Goal: Task Accomplishment & Management: Complete application form

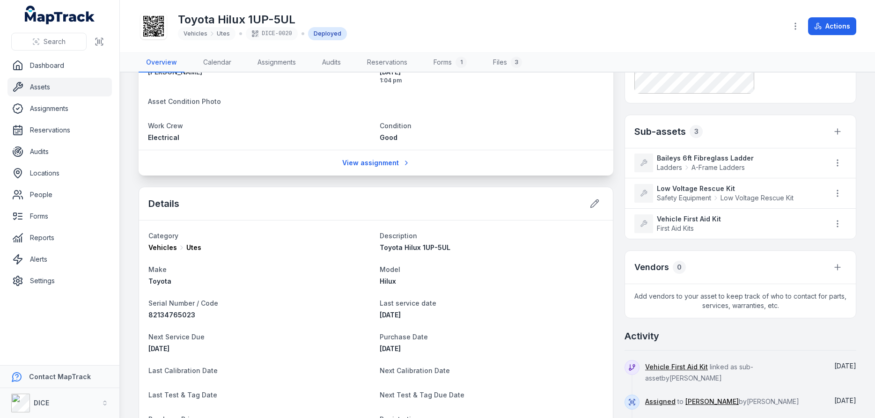
scroll to position [169, 0]
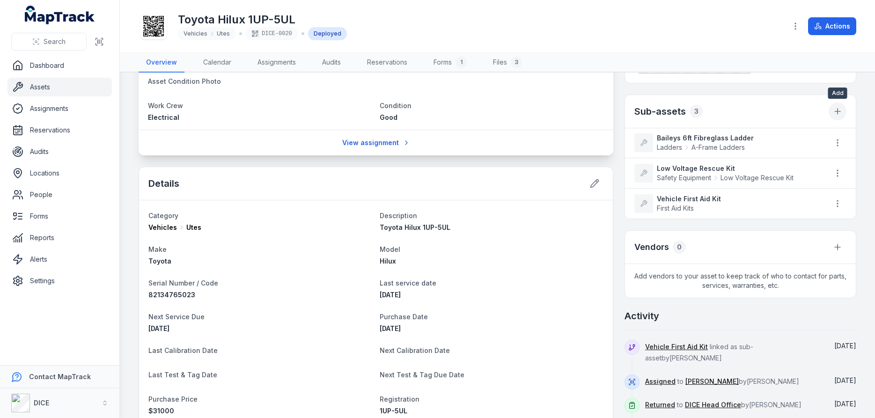
click at [838, 111] on icon "button" at bounding box center [837, 111] width 9 height 9
click at [750, 90] on div "Pictures Sub-assets 3 Baileys 6ft Fibreglass Ladder Ladders A-Frame Ladders Low…" at bounding box center [741, 212] width 232 height 595
click at [34, 216] on link "Forms" at bounding box center [59, 216] width 104 height 19
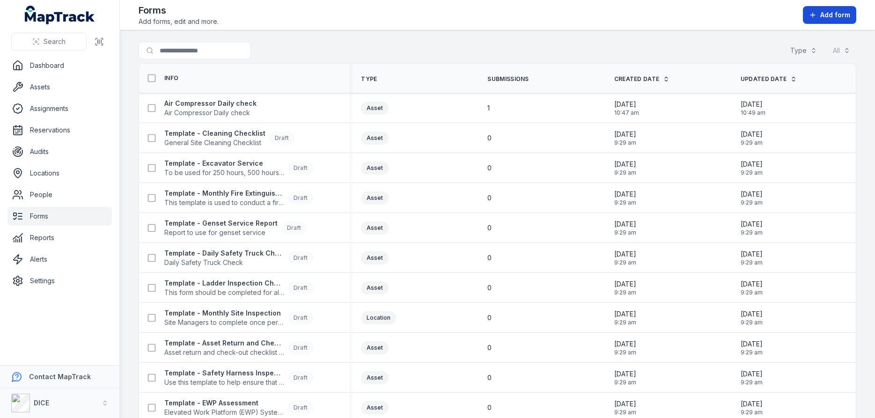
click at [830, 13] on span "Add form" at bounding box center [835, 14] width 30 height 9
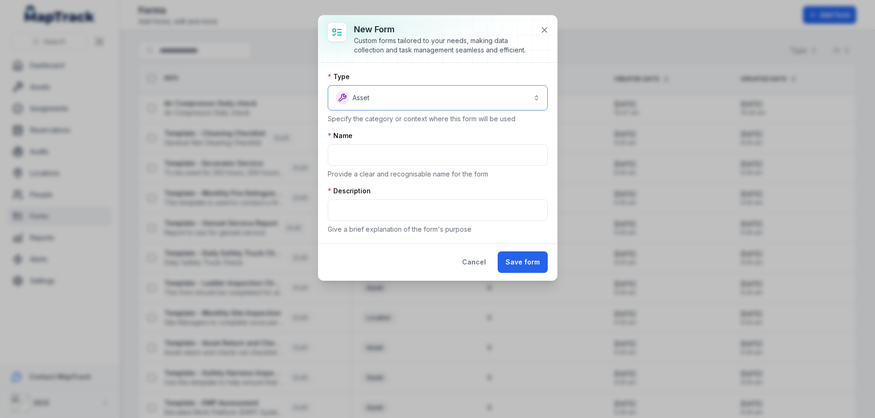
click at [536, 96] on button "Asset *****" at bounding box center [438, 97] width 220 height 25
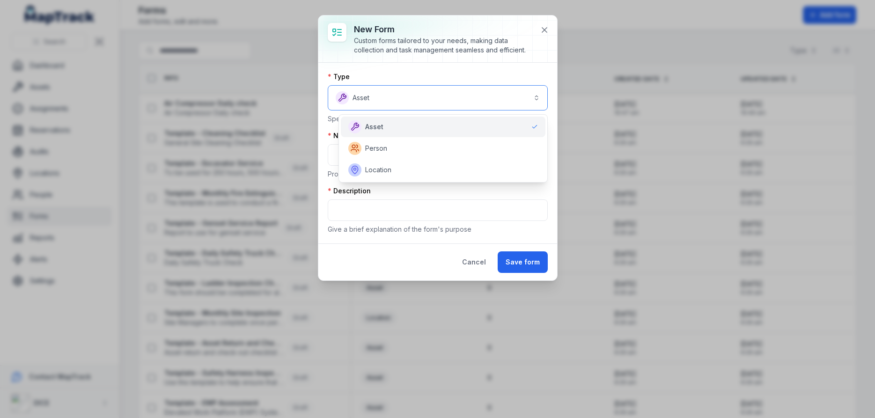
click at [536, 96] on button "Asset *****" at bounding box center [438, 97] width 220 height 25
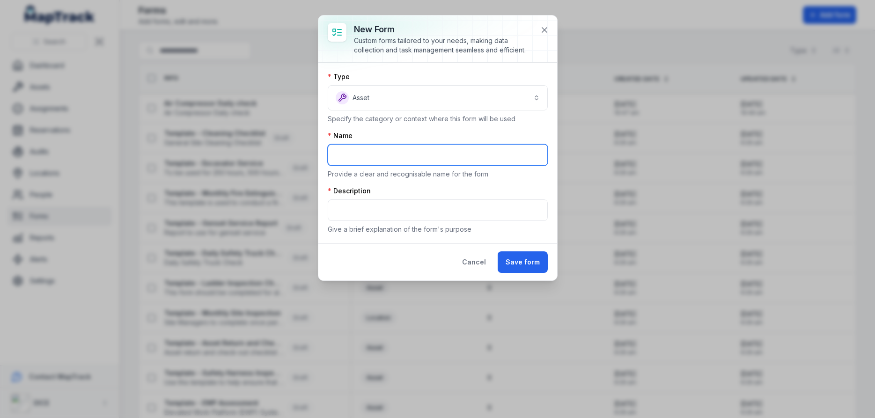
click at [439, 155] on input "text" at bounding box center [438, 155] width 220 height 22
type input "*"
type input "**********"
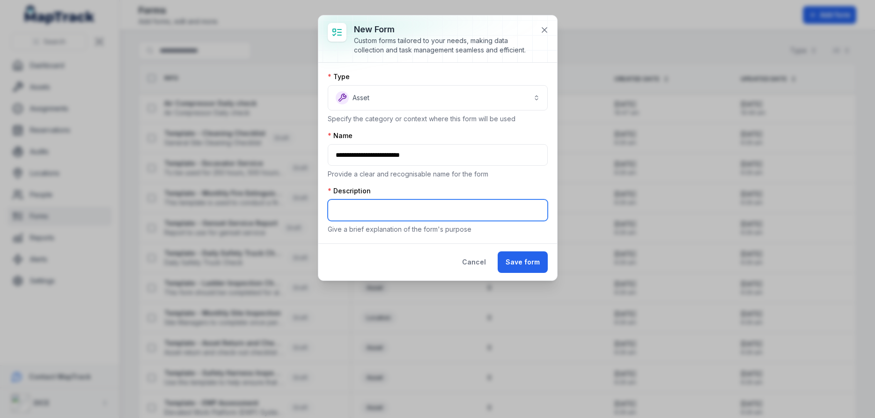
click at [357, 208] on input "text" at bounding box center [438, 210] width 220 height 22
type input "**********"
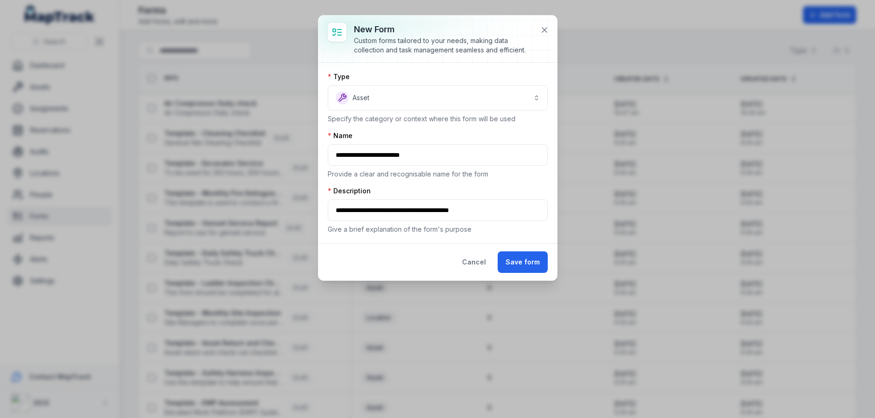
click at [384, 256] on div "Cancel Save form" at bounding box center [437, 262] width 239 height 37
click at [525, 261] on button "Save form" at bounding box center [523, 262] width 50 height 22
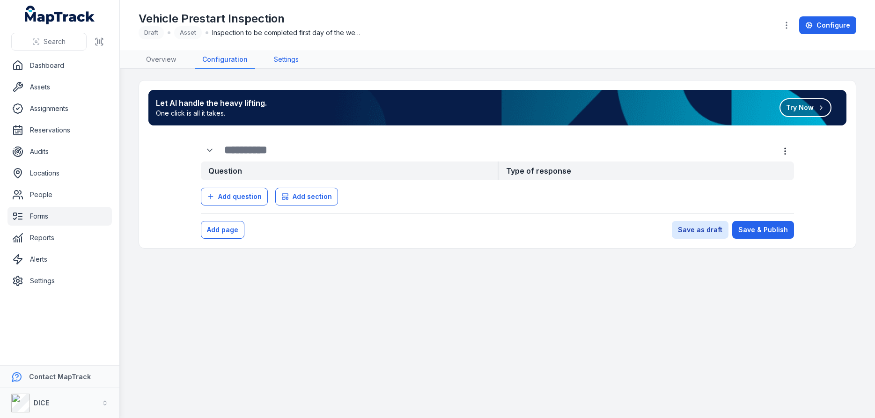
click at [288, 61] on link "Settings" at bounding box center [286, 60] width 40 height 18
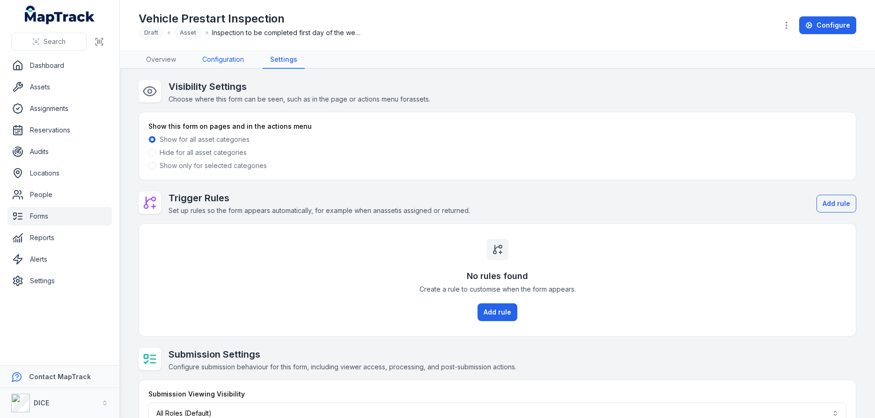
click at [224, 60] on link "Configuration" at bounding box center [223, 60] width 57 height 18
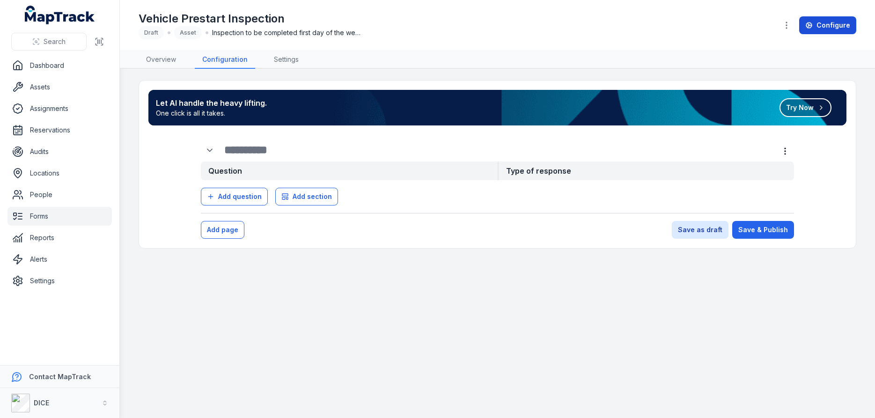
click at [827, 24] on link "Configure" at bounding box center [827, 25] width 57 height 18
click at [835, 24] on link "Configure" at bounding box center [827, 25] width 57 height 18
click at [165, 60] on link "Overview" at bounding box center [161, 60] width 45 height 18
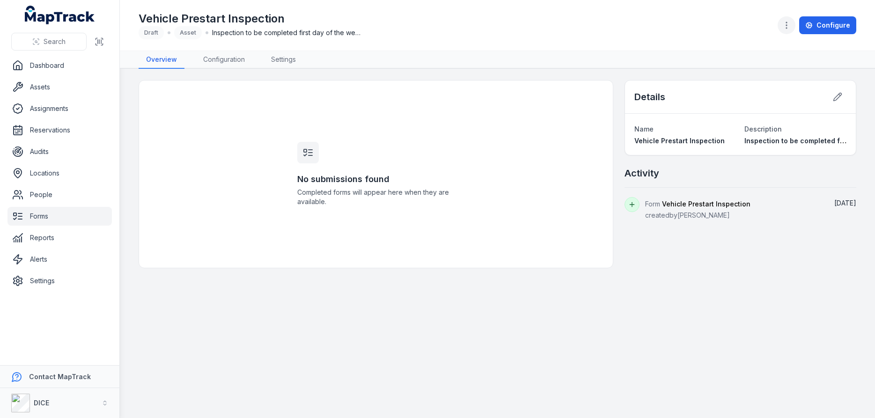
click at [787, 25] on circle "button" at bounding box center [786, 25] width 1 height 1
click at [790, 27] on icon "button" at bounding box center [786, 25] width 9 height 9
click at [829, 26] on link "Configure" at bounding box center [827, 25] width 57 height 18
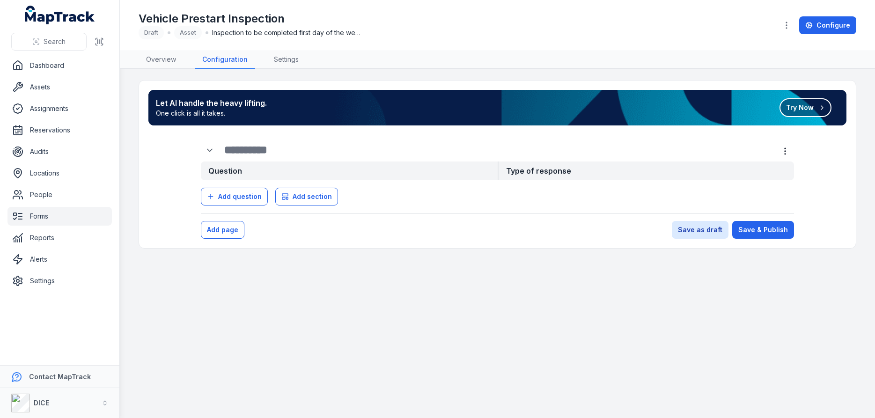
click at [809, 107] on button "Try Now" at bounding box center [806, 107] width 52 height 19
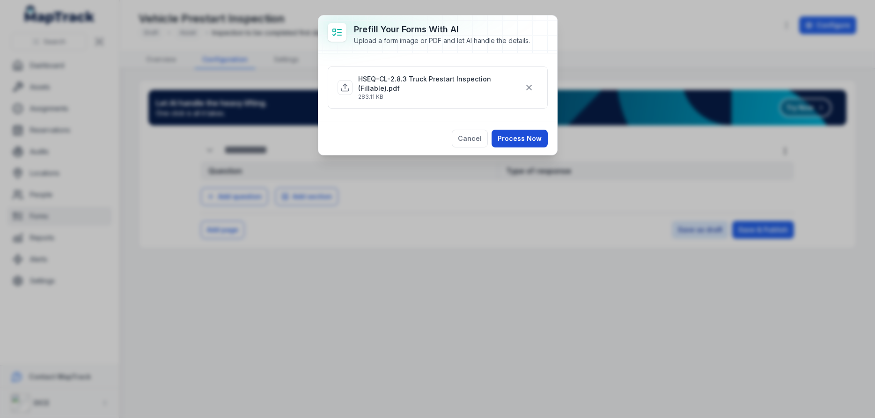
click at [526, 139] on button "Process Now" at bounding box center [520, 139] width 56 height 18
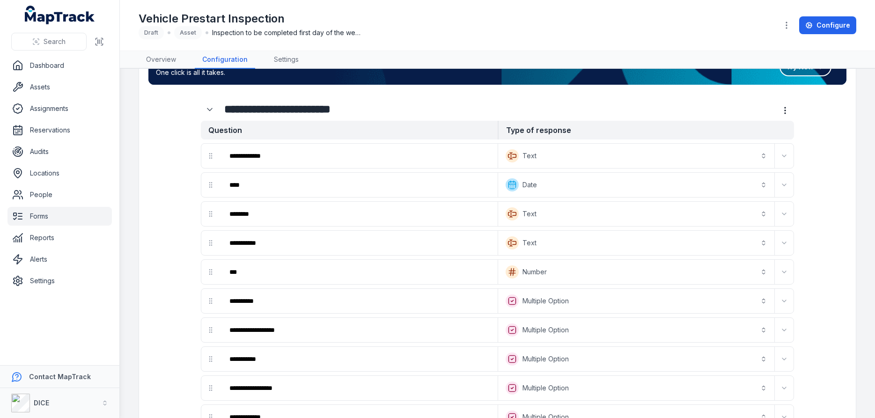
scroll to position [56, 0]
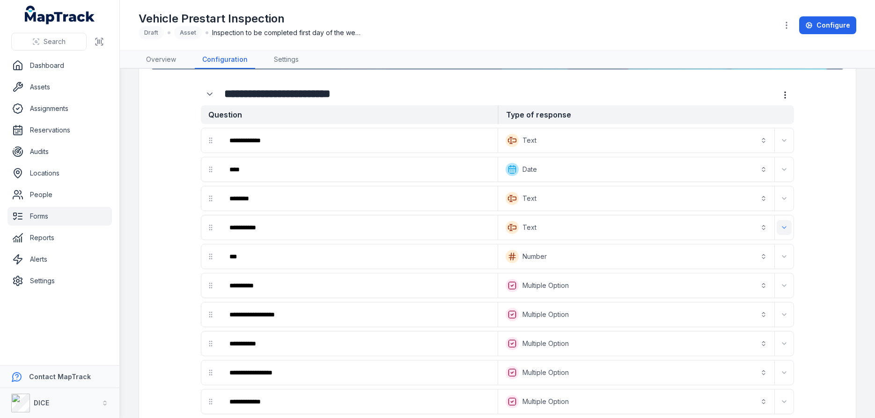
click at [784, 226] on icon "Expand" at bounding box center [784, 227] width 7 height 7
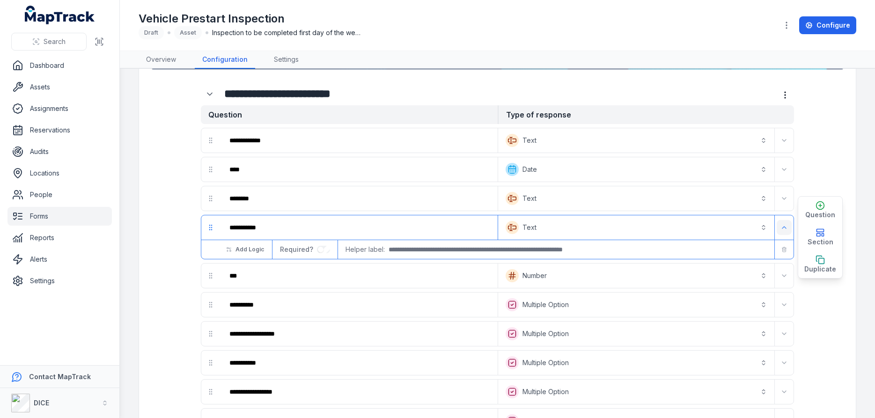
click at [784, 226] on icon "Expand" at bounding box center [784, 227] width 7 height 7
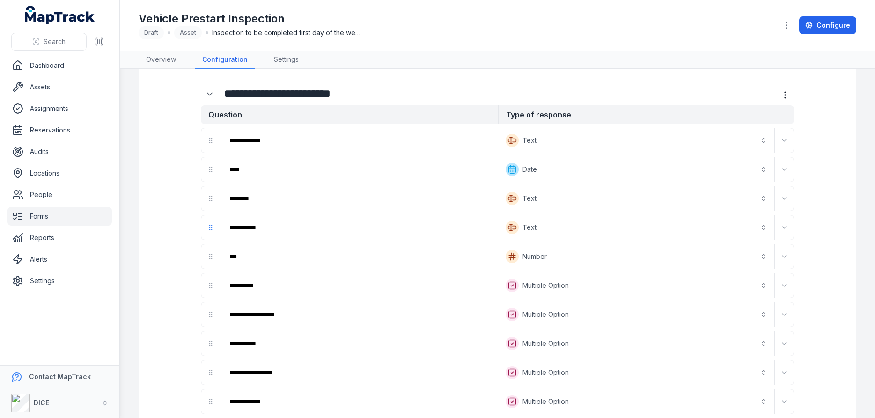
click at [212, 229] on icon "drag" at bounding box center [210, 227] width 7 height 7
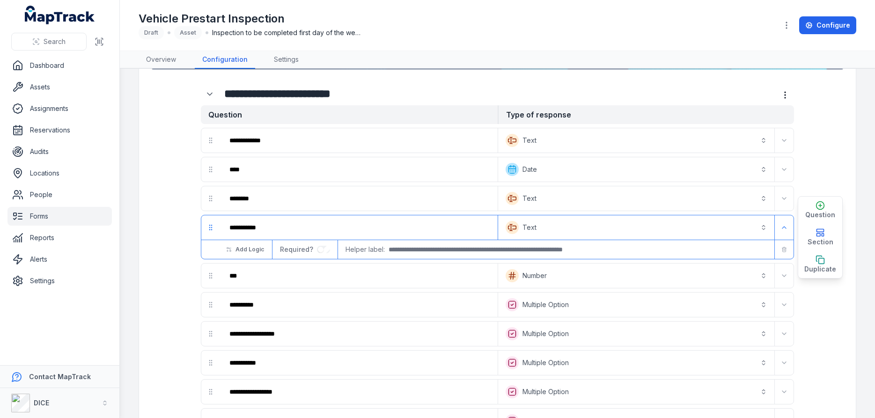
click at [212, 229] on icon "drag" at bounding box center [210, 227] width 7 height 7
click at [785, 227] on icon "Expand" at bounding box center [784, 227] width 7 height 7
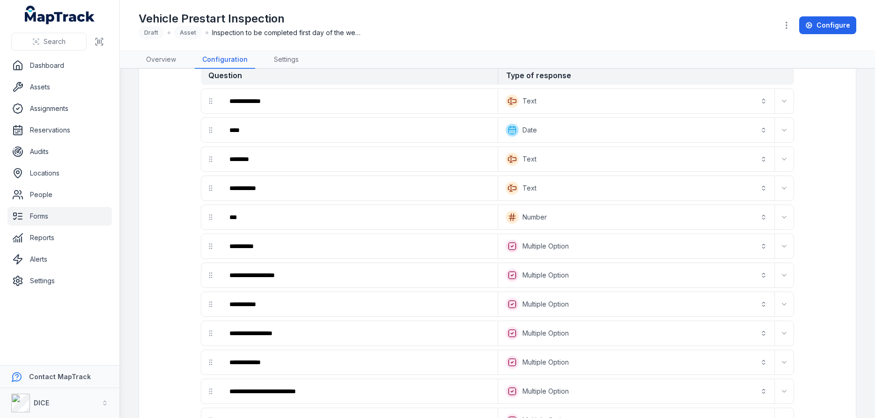
scroll to position [112, 0]
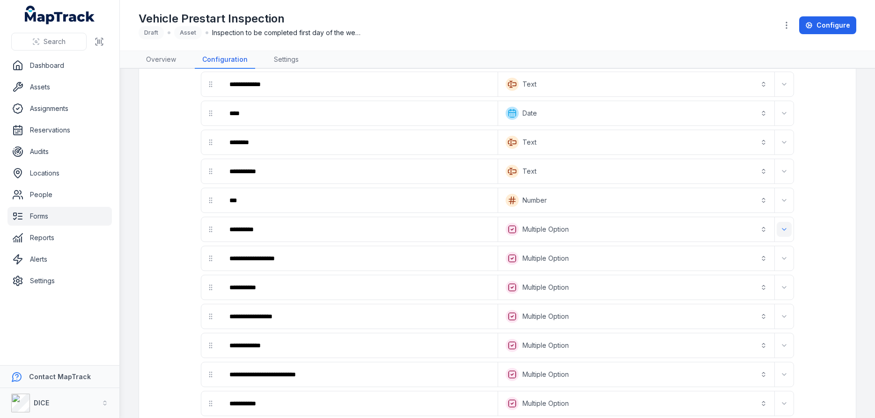
click at [785, 231] on icon "Expand" at bounding box center [784, 229] width 7 height 7
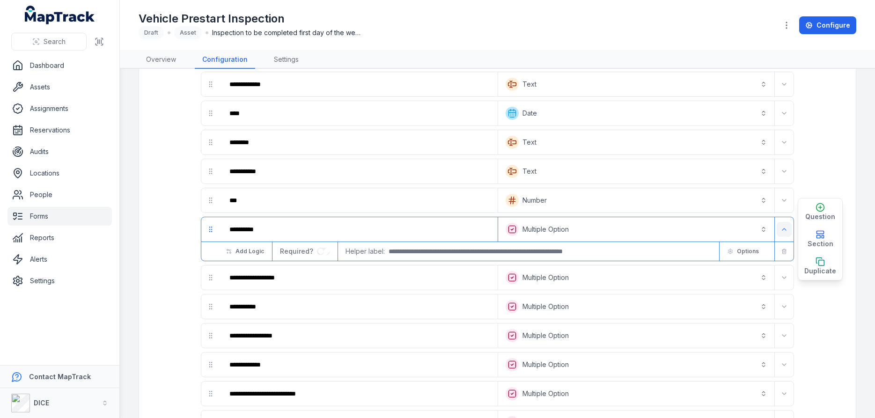
click at [785, 231] on icon "Expand" at bounding box center [784, 229] width 7 height 7
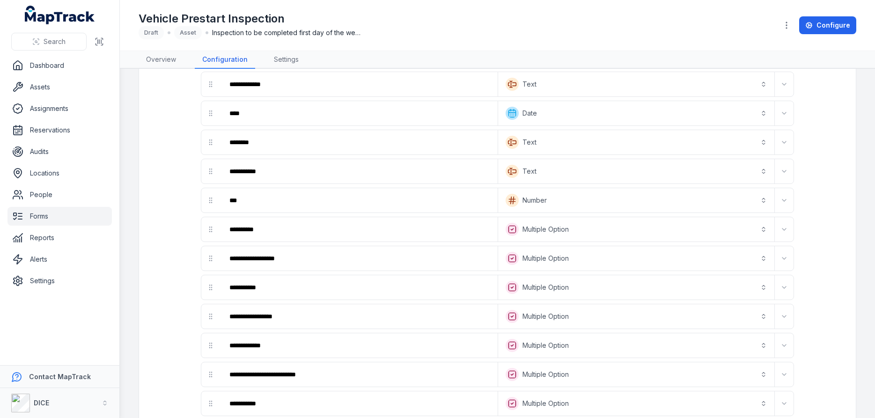
click at [764, 229] on button "**********" at bounding box center [636, 229] width 273 height 21
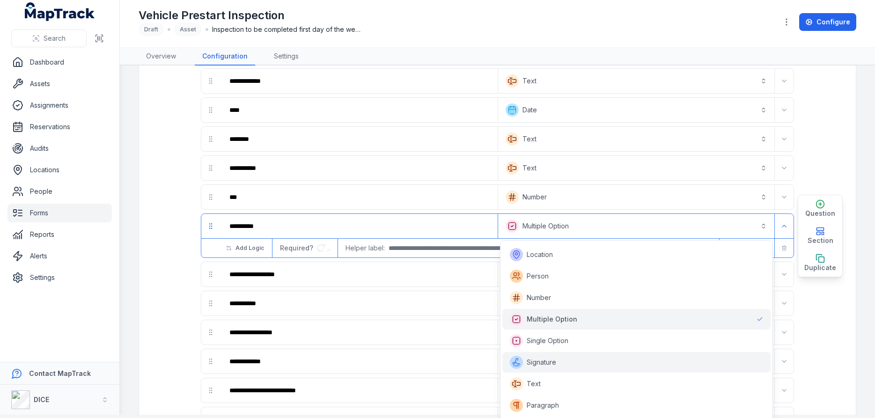
scroll to position [188, 0]
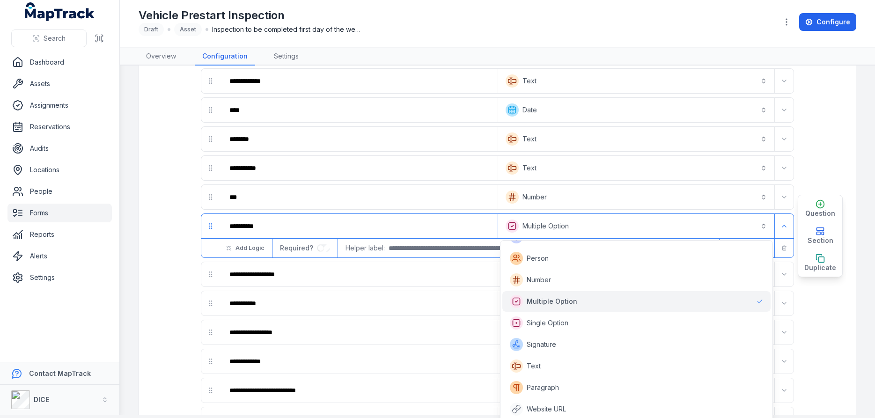
click at [765, 227] on button "**********" at bounding box center [636, 226] width 273 height 21
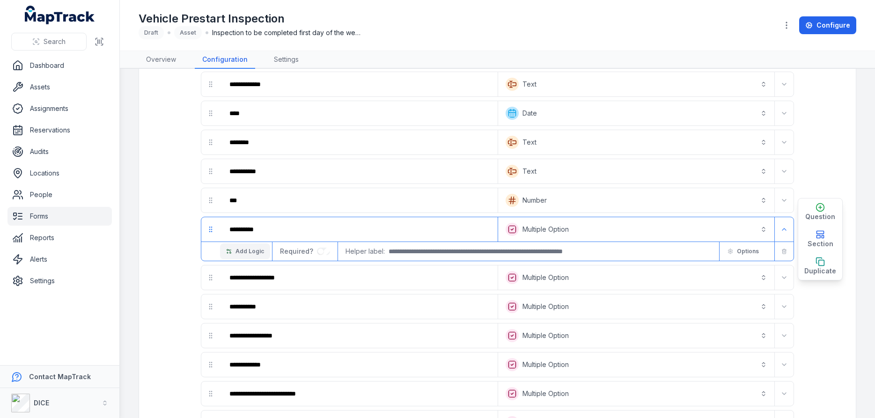
click at [244, 250] on span "Add Logic" at bounding box center [250, 251] width 29 height 7
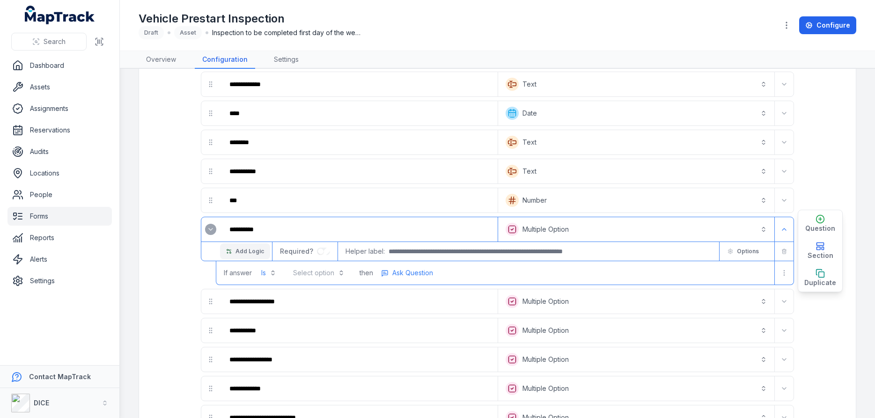
click at [244, 250] on span "Add Logic" at bounding box center [250, 251] width 29 height 7
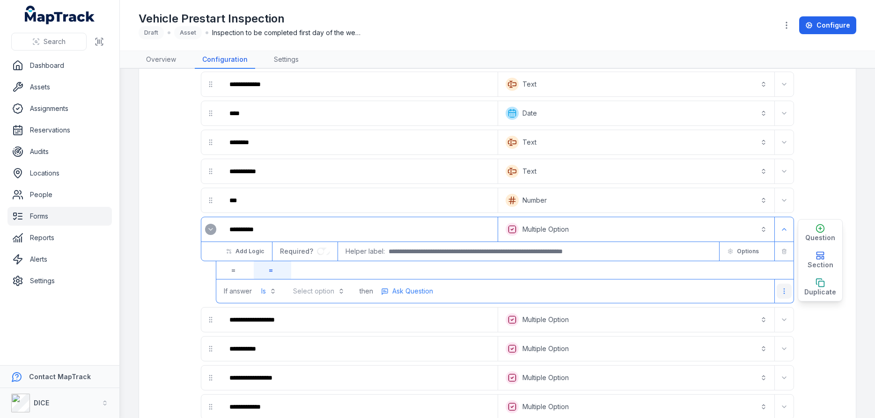
click at [784, 291] on circle "more-detail" at bounding box center [784, 291] width 0 height 0
click at [730, 332] on div "Remove Logic" at bounding box center [735, 331] width 105 height 17
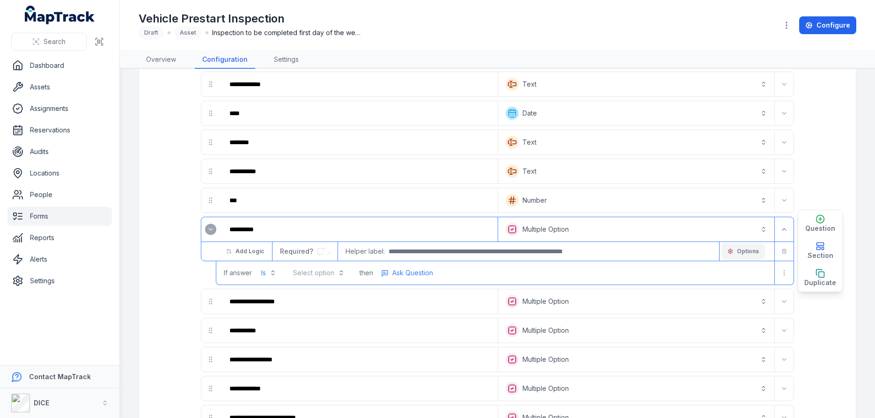
click at [751, 251] on span "Options" at bounding box center [748, 251] width 22 height 7
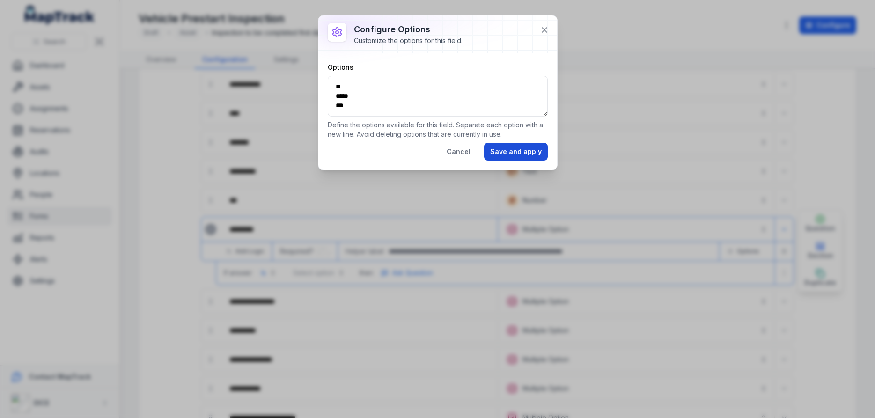
click at [534, 153] on button "Save and apply" at bounding box center [516, 152] width 64 height 18
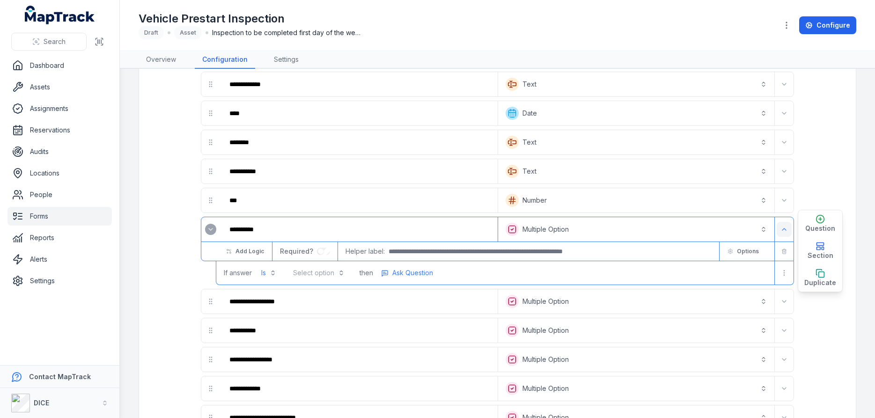
click at [784, 228] on icon "Expand" at bounding box center [784, 229] width 7 height 7
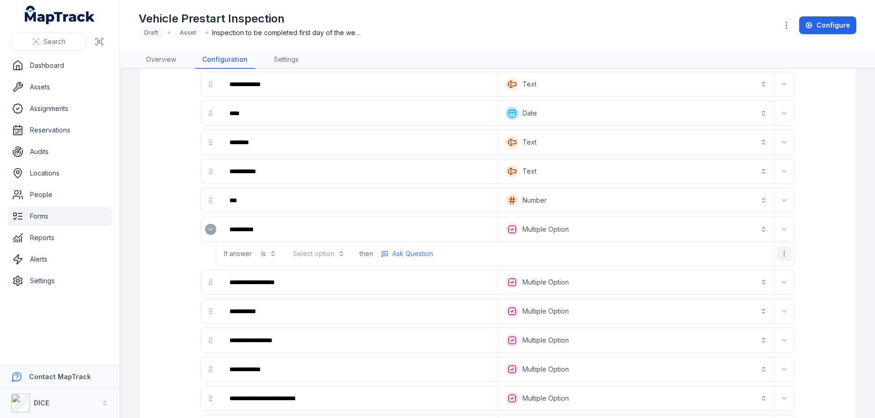
click at [785, 253] on icon "more-detail" at bounding box center [784, 253] width 7 height 7
click at [733, 294] on div "Remove Logic" at bounding box center [735, 294] width 105 height 17
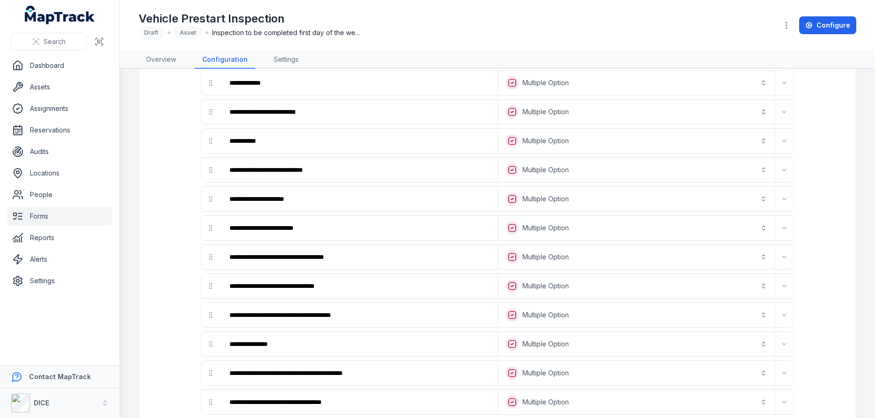
scroll to position [393, 0]
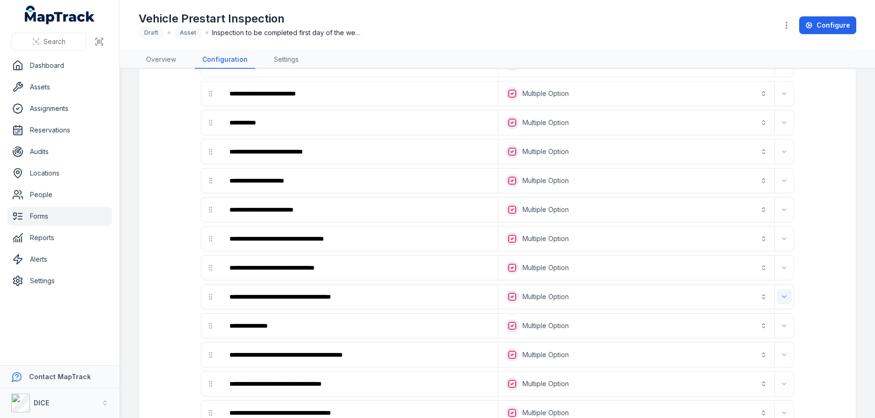
click at [785, 297] on icon "Expand" at bounding box center [784, 296] width 7 height 7
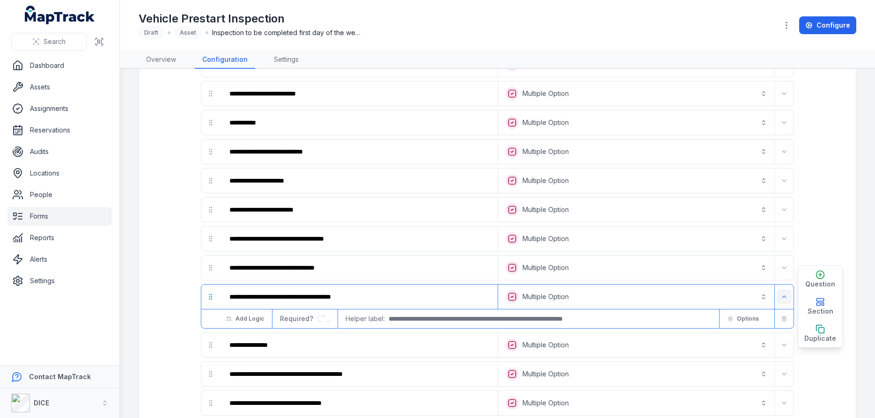
click at [785, 297] on icon "Expand" at bounding box center [784, 296] width 7 height 7
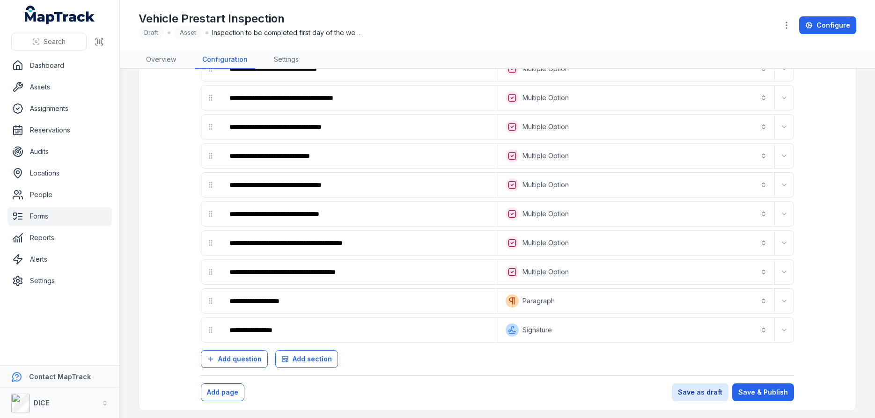
scroll to position [800, 0]
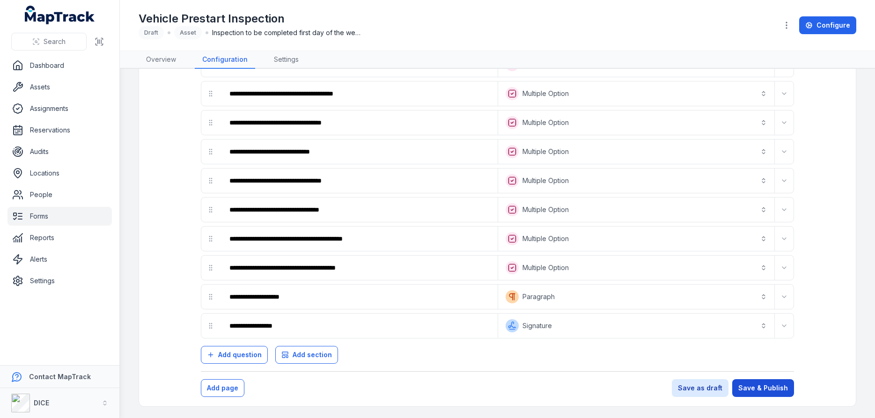
click at [773, 388] on button "Save & Publish" at bounding box center [763, 388] width 62 height 18
